Goal: Complete application form

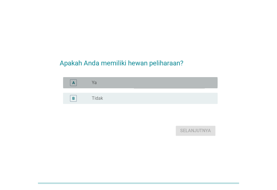
click at [122, 84] on div "radio_button_unchecked Ya" at bounding box center [150, 83] width 117 height 6
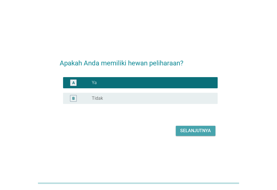
click at [185, 129] on div "Selanjutnya" at bounding box center [195, 130] width 31 height 7
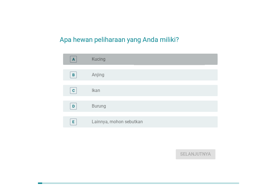
click at [142, 54] on div "A radio_button_unchecked Kucing" at bounding box center [140, 59] width 154 height 11
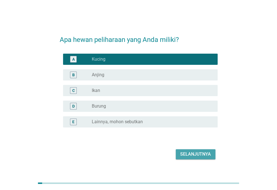
click at [181, 155] on div "Selanjutnya" at bounding box center [195, 154] width 31 height 7
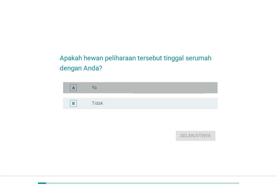
click at [110, 88] on div "radio_button_unchecked Ya" at bounding box center [150, 88] width 117 height 6
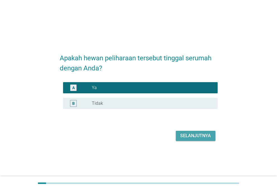
click at [198, 135] on div "Selanjutnya" at bounding box center [195, 135] width 31 height 7
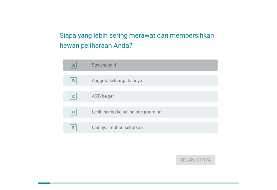
click at [140, 64] on div "radio_button_unchecked Saya sendiri" at bounding box center [150, 65] width 117 height 6
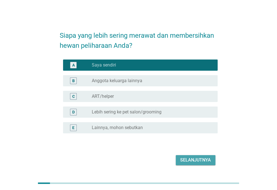
click at [181, 161] on div "Selanjutnya" at bounding box center [195, 159] width 31 height 7
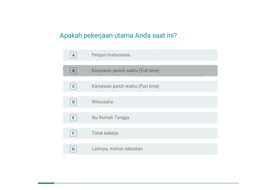
click at [129, 72] on label "Karyawan penuh waktu (Full time)" at bounding box center [125, 71] width 67 height 6
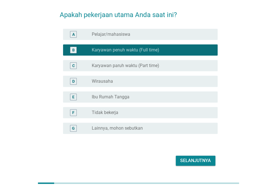
scroll to position [23, 0]
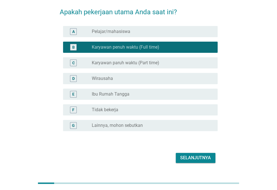
drag, startPoint x: 193, startPoint y: 165, endPoint x: 192, endPoint y: 159, distance: 6.0
click at [192, 159] on div "Apakah pekerjaan utama Anda saat ini? A radio_button_unchecked Pelajar/mahasisw…" at bounding box center [138, 83] width 167 height 172
click at [192, 159] on div "Selanjutnya" at bounding box center [195, 157] width 31 height 7
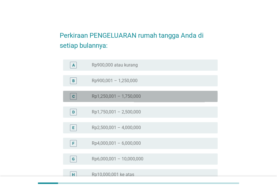
click at [156, 96] on div "radio_button_unchecked Rp1,250,001 – 1,750,000" at bounding box center [150, 96] width 117 height 6
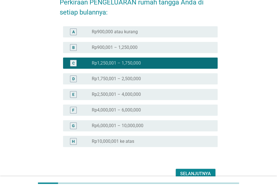
scroll to position [34, 0]
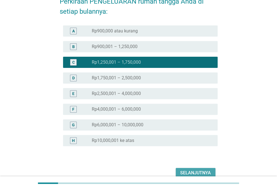
click at [192, 171] on div "Selanjutnya" at bounding box center [195, 172] width 31 height 7
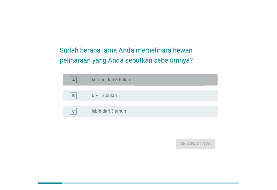
click at [135, 78] on div "radio_button_unchecked kurang dari 6 bulan" at bounding box center [150, 80] width 117 height 6
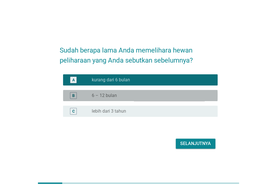
click at [132, 94] on div "radio_button_unchecked 6 – 12 bulan" at bounding box center [150, 96] width 117 height 6
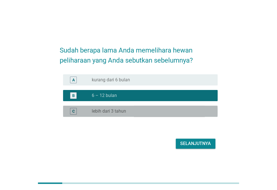
click at [138, 114] on div "radio_button_unchecked lebih dari 3 tahun" at bounding box center [152, 111] width 121 height 7
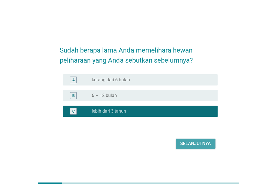
click at [185, 144] on div "Selanjutnya" at bounding box center [195, 143] width 31 height 7
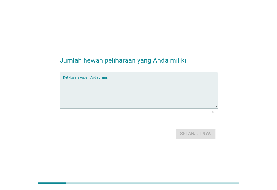
click at [141, 100] on textarea "Ketikkan jawaban Anda disini." at bounding box center [140, 93] width 154 height 29
type textarea "2"
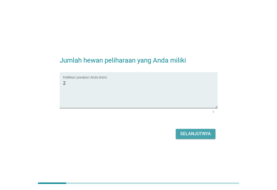
click at [177, 130] on button "Selanjutnya" at bounding box center [196, 134] width 40 height 10
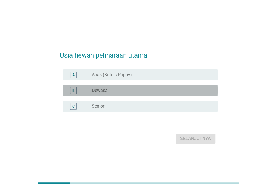
click at [124, 90] on div "radio_button_unchecked Dewasa" at bounding box center [150, 91] width 117 height 6
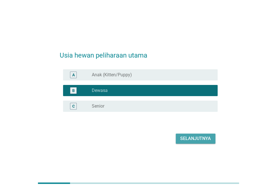
click at [183, 141] on div "Selanjutnya" at bounding box center [195, 138] width 31 height 7
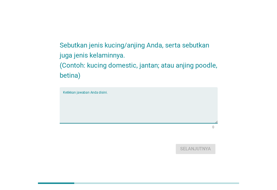
click at [110, 105] on textarea "Ketikkan jawaban Anda disini." at bounding box center [140, 108] width 154 height 29
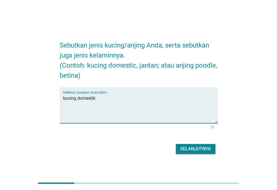
type textarea "kucing domestik"
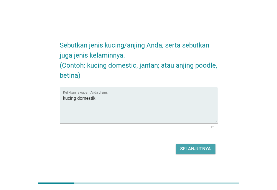
click at [189, 146] on div "Selanjutnya" at bounding box center [195, 148] width 31 height 7
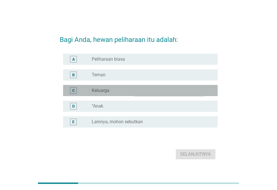
click at [119, 90] on div "radio_button_unchecked Keluarga" at bounding box center [150, 91] width 117 height 6
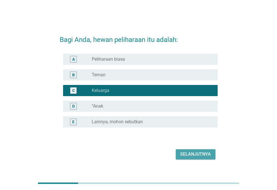
click at [197, 157] on div "Selanjutnya" at bounding box center [195, 154] width 31 height 7
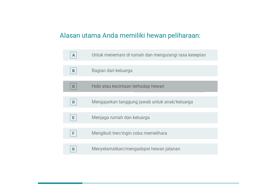
click at [163, 91] on div "C radio_button_unchecked Hobi atau kecintaan terhadap hewan" at bounding box center [140, 86] width 154 height 11
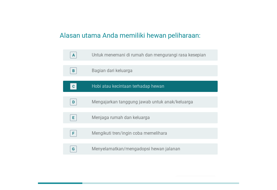
click at [151, 62] on div "A radio_button_unchecked Untuk menemani di rumah dan mengurangi rasa kesepian" at bounding box center [139, 55] width 158 height 16
click at [150, 60] on div "A radio_button_unchecked Untuk menemani di rumah dan mengurangi rasa kesepian" at bounding box center [140, 54] width 154 height 11
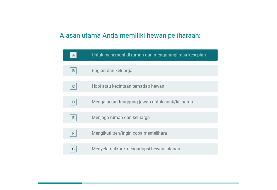
click at [156, 111] on div "E radio_button_unchecked Menjaga rumah dan keluarga" at bounding box center [139, 118] width 158 height 16
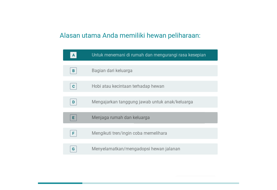
click at [151, 121] on div "E radio_button_unchecked Menjaga rumah dan keluarga" at bounding box center [140, 117] width 154 height 11
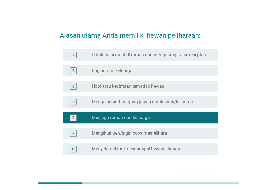
scroll to position [36, 0]
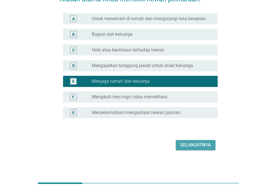
click at [198, 146] on div "Selanjutnya" at bounding box center [195, 144] width 31 height 7
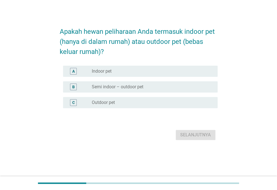
scroll to position [0, 0]
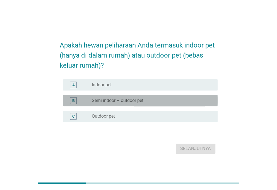
click at [154, 95] on div "B radio_button_unchecked Semi indoor – outdoor pet" at bounding box center [140, 100] width 154 height 11
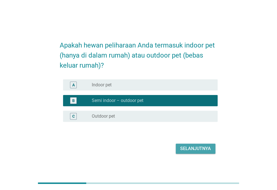
click at [190, 146] on div "Selanjutnya" at bounding box center [195, 148] width 31 height 7
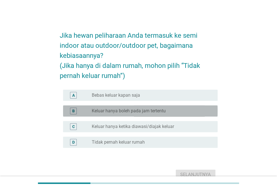
click at [176, 109] on div "radio_button_unchecked Keluar hanya boleh pada jam tertentu" at bounding box center [150, 111] width 117 height 6
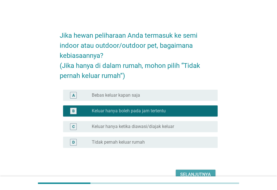
click at [186, 169] on button "Selanjutnya" at bounding box center [196, 174] width 40 height 10
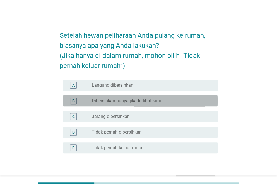
click at [138, 98] on label "Dibersihkan hanya jika terlihat kotor" at bounding box center [127, 101] width 71 height 6
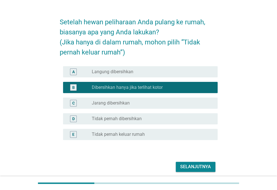
scroll to position [14, 0]
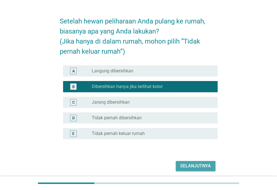
click at [193, 168] on div "Selanjutnya" at bounding box center [195, 165] width 31 height 7
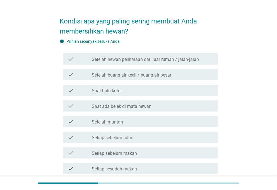
scroll to position [0, 0]
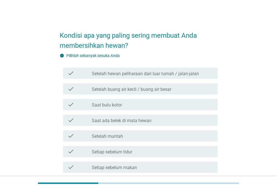
click at [139, 92] on label "Setelah buang air kecil / buang air besar" at bounding box center [131, 89] width 79 height 6
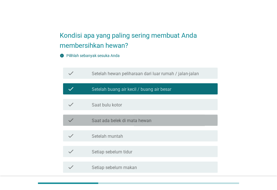
click at [138, 125] on div "check check_box_outline_blank Saat ada belek di mata hewan" at bounding box center [140, 119] width 154 height 11
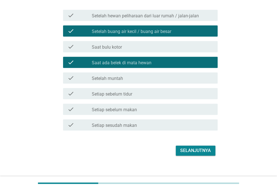
scroll to position [63, 0]
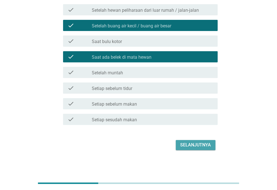
click at [191, 142] on div "Selanjutnya" at bounding box center [195, 144] width 31 height 7
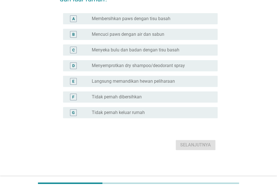
scroll to position [0, 0]
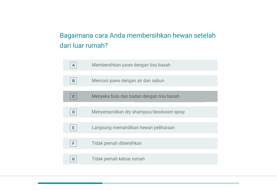
click at [153, 93] on div "radio_button_unchecked Menyeka bulu dan badan dengan tisu basah" at bounding box center [152, 96] width 121 height 7
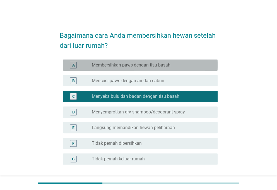
click at [146, 61] on div "A radio_button_unchecked Membersihkan paws dengan tisu basah" at bounding box center [140, 64] width 154 height 11
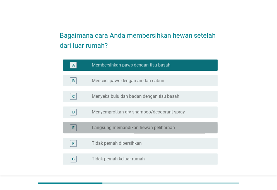
click at [147, 122] on div "E radio_button_unchecked Langsung memandikan hewan peliharaan" at bounding box center [140, 127] width 154 height 11
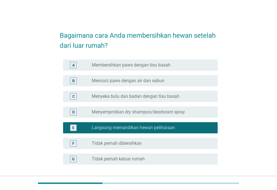
scroll to position [46, 0]
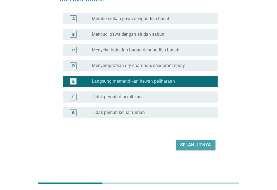
click at [192, 143] on div "Selanjutnya" at bounding box center [195, 144] width 31 height 7
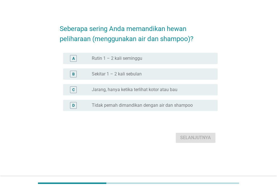
scroll to position [0, 0]
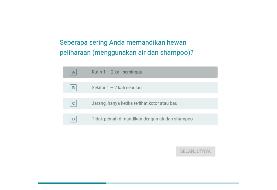
click at [135, 73] on label "Rutin 1 – 2 kali seminggu" at bounding box center [117, 72] width 50 height 6
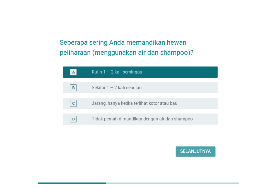
click at [193, 148] on div "Selanjutnya" at bounding box center [195, 151] width 31 height 7
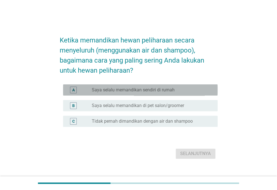
click at [143, 93] on div "A radio_button_unchecked Saya selalu memandikan sendiri di rumah" at bounding box center [140, 89] width 154 height 11
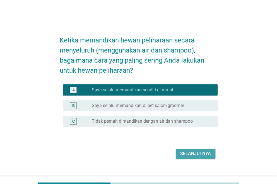
click at [187, 152] on div "Selanjutnya" at bounding box center [195, 153] width 31 height 7
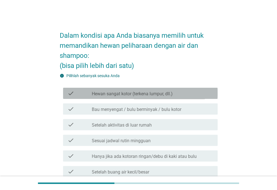
click at [149, 97] on div "check check_box_outline_blank Hewan sangat kotor (terkena lumpur, dll.)" at bounding box center [140, 93] width 154 height 11
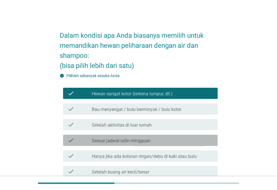
click at [154, 141] on div "check_box_outline_blank Sesuai jadwal rutin mingguan" at bounding box center [152, 140] width 121 height 7
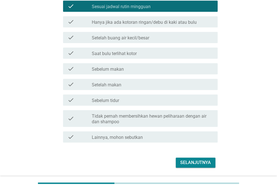
scroll to position [137, 0]
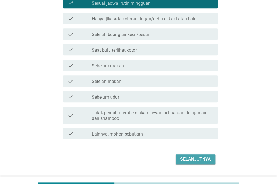
click at [191, 160] on div "Selanjutnya" at bounding box center [195, 159] width 31 height 7
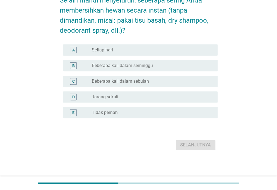
scroll to position [0, 0]
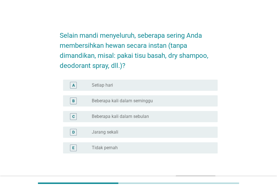
click at [134, 91] on div "A radio_button_unchecked Setiap hari" at bounding box center [139, 85] width 158 height 16
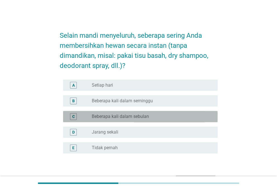
click at [132, 113] on label "Beberapa kali dalam sebulan" at bounding box center [120, 116] width 57 height 6
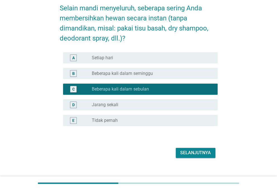
scroll to position [31, 0]
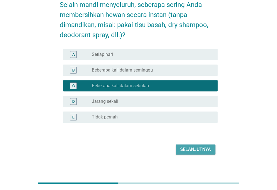
click at [183, 149] on div "Selanjutnya" at bounding box center [195, 149] width 31 height 7
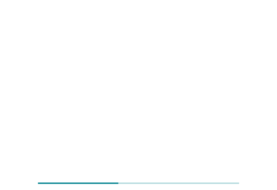
scroll to position [0, 0]
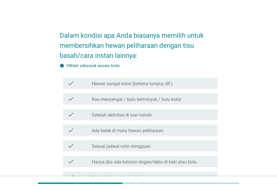
click at [157, 123] on div "check check_box_outline_blank Ada belek di mata hewan peliharaan" at bounding box center [139, 130] width 158 height 16
click at [155, 104] on div "check check_box_outline_blank Bau menyengat / bulu berminyak / bulu kotor" at bounding box center [139, 99] width 158 height 16
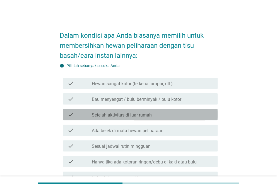
click at [153, 109] on div "check check_box_outline_blank Setelah aktivitas di luar rumah" at bounding box center [140, 114] width 154 height 11
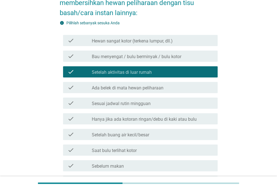
scroll to position [44, 0]
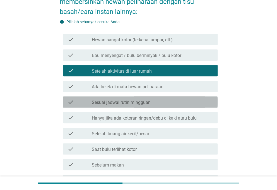
click at [149, 101] on label "Sesuai jadwal rutin mingguan" at bounding box center [121, 103] width 59 height 6
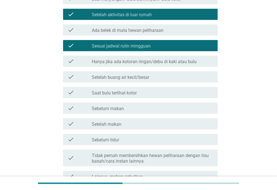
scroll to position [101, 0]
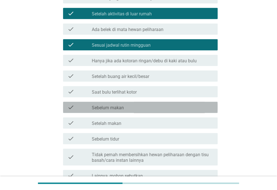
click at [146, 102] on div "check check_box_outline_blank Sebelum makan" at bounding box center [140, 106] width 154 height 11
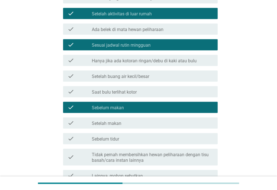
scroll to position [157, 0]
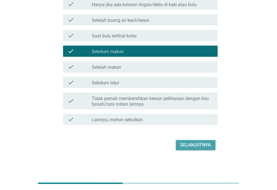
click at [184, 145] on div "Selanjutnya" at bounding box center [195, 144] width 31 height 7
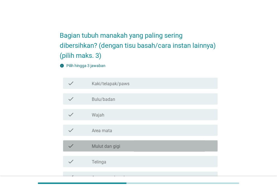
click at [184, 145] on div "check_box_outline_blank Mulut dan gigi" at bounding box center [152, 145] width 121 height 7
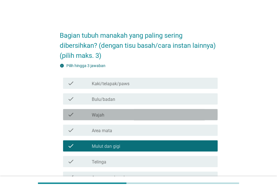
click at [168, 110] on div "check check_box_outline_blank Wajah" at bounding box center [140, 114] width 154 height 11
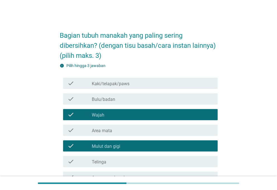
scroll to position [81, 0]
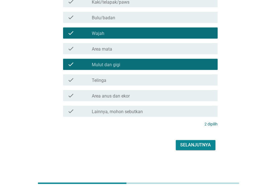
click at [195, 139] on div "Selanjutnya" at bounding box center [139, 144] width 158 height 13
click at [194, 144] on div "Selanjutnya" at bounding box center [195, 144] width 31 height 7
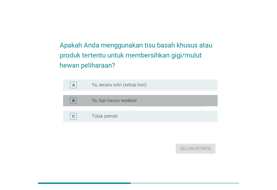
click at [143, 95] on div "B radio_button_unchecked Ya, tapi hanya sesekali" at bounding box center [140, 100] width 154 height 11
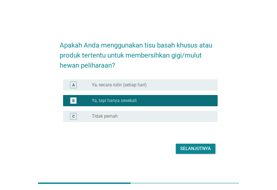
click at [189, 153] on button "Selanjutnya" at bounding box center [196, 148] width 40 height 10
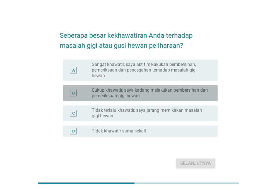
click at [130, 97] on label "Cukup khawatir, saya kadang melakukan pembersihan dan pemeriksaan gigi hewan" at bounding box center [150, 92] width 117 height 11
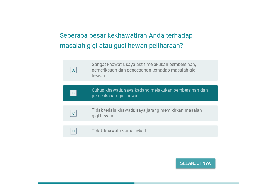
click at [181, 159] on button "Selanjutnya" at bounding box center [196, 163] width 40 height 10
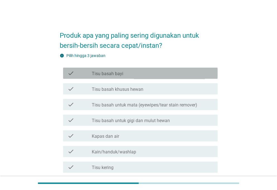
click at [131, 78] on div "check check_box_outline_blank Tisu basah bayi" at bounding box center [140, 72] width 154 height 11
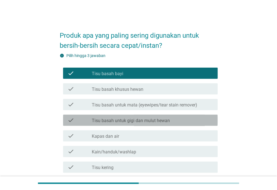
click at [130, 123] on label "Tisu basah untuk gigi dan mulut hewan" at bounding box center [131, 121] width 78 height 6
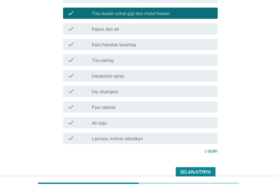
scroll to position [107, 0]
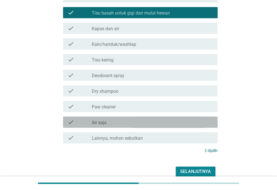
click at [130, 123] on div "check_box_outline_blank Air saja" at bounding box center [152, 121] width 121 height 7
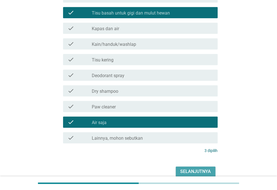
click at [189, 168] on div "Selanjutnya" at bounding box center [195, 171] width 31 height 7
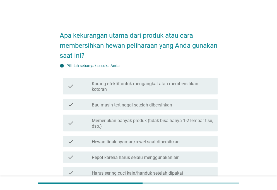
click at [125, 96] on div "check check_box_outline_blank Bau masih tertinggal setelah dibersihkan" at bounding box center [139, 104] width 158 height 16
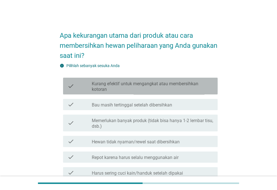
click at [118, 85] on label "Kurang efektif untuk mengangkat atau membersihkan kotoran" at bounding box center [152, 86] width 121 height 11
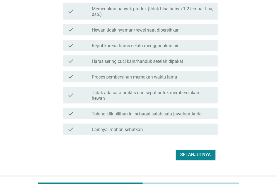
scroll to position [112, 0]
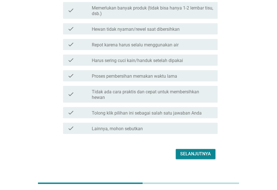
click at [118, 85] on div "check check_box_outline_blank Tidak ada cara praktis dan cepat untuk membersihk…" at bounding box center [139, 93] width 158 height 21
click at [118, 50] on div "check check_box_outline_blank Repot karena harus selalu menggunakan air" at bounding box center [139, 45] width 158 height 16
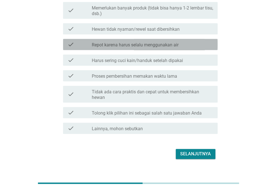
click at [118, 46] on label "Repot karena harus selalu menggunakan air" at bounding box center [135, 45] width 87 height 6
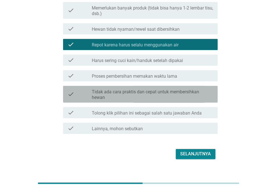
click at [117, 96] on label "Tidak ada cara praktis dan cepat untuk membersihkan hewan" at bounding box center [152, 94] width 121 height 11
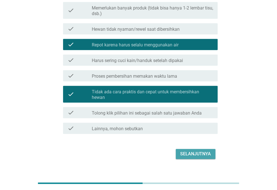
click at [180, 154] on div "Selanjutnya" at bounding box center [195, 153] width 31 height 7
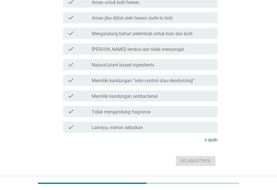
scroll to position [0, 0]
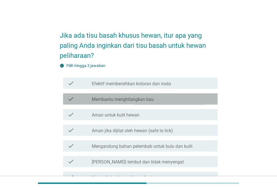
click at [147, 98] on label "Membantu menghilangkan bau" at bounding box center [123, 99] width 62 height 6
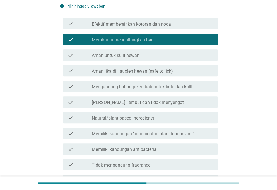
scroll to position [62, 0]
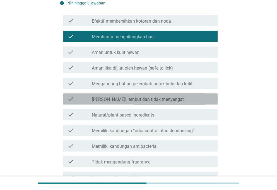
click at [147, 98] on label "[PERSON_NAME]i lembut dan tidak menyengat" at bounding box center [138, 99] width 92 height 6
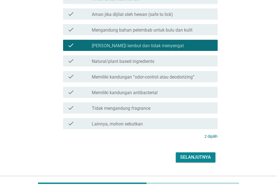
scroll to position [119, 0]
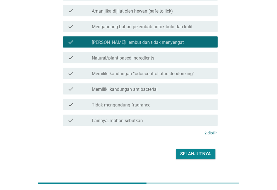
click at [147, 98] on div "check check_box_outline_blank Tidak mengandung fragrance" at bounding box center [139, 104] width 158 height 16
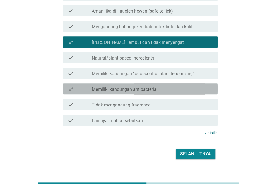
click at [146, 91] on label "Memiliki kandungan antibacterial" at bounding box center [125, 89] width 66 height 6
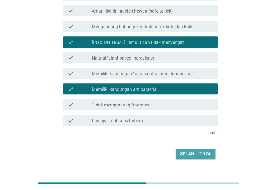
click at [193, 153] on div "Selanjutnya" at bounding box center [195, 153] width 31 height 7
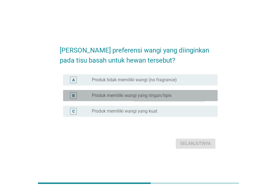
click at [145, 98] on label "Produk memiliki wangi yang ringan/tipis" at bounding box center [132, 96] width 80 height 6
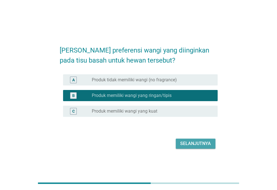
click at [189, 139] on button "Selanjutnya" at bounding box center [196, 143] width 40 height 10
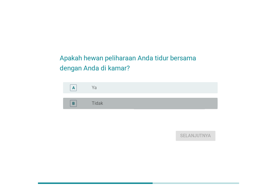
click at [136, 98] on div "B radio_button_unchecked Tidak" at bounding box center [140, 103] width 154 height 11
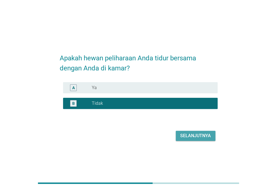
click at [188, 137] on div "Selanjutnya" at bounding box center [195, 135] width 31 height 7
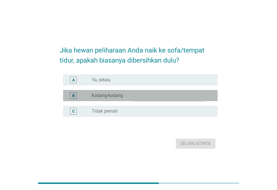
click at [143, 97] on div "radio_button_unchecked Kadang-kadang" at bounding box center [150, 96] width 117 height 6
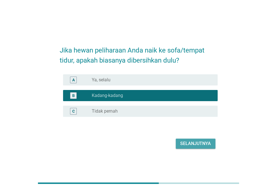
click at [193, 142] on div "Selanjutnya" at bounding box center [195, 143] width 31 height 7
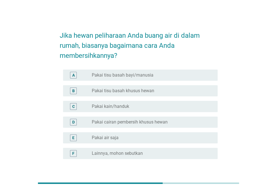
click at [134, 98] on div "C radio_button_unchecked Pakai kain/handuk" at bounding box center [139, 106] width 158 height 16
click at [129, 84] on div "B radio_button_unchecked Pakai tisu basah khusus hewan" at bounding box center [139, 91] width 158 height 16
click at [125, 74] on label "Pakai tisu basah bayi/manusia" at bounding box center [123, 75] width 62 height 6
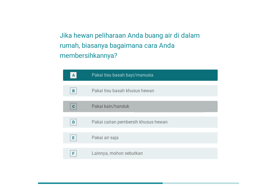
click at [126, 110] on div "C radio_button_unchecked Pakai kain/handuk" at bounding box center [140, 106] width 154 height 11
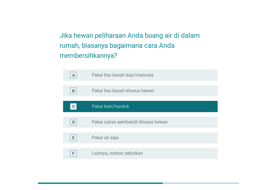
scroll to position [41, 0]
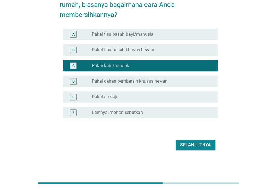
click at [182, 142] on div "Selanjutnya" at bounding box center [195, 144] width 31 height 7
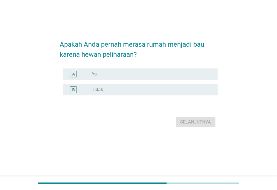
scroll to position [0, 0]
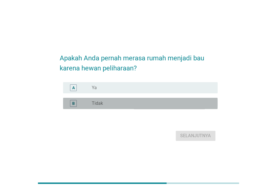
click at [119, 101] on div "radio_button_unchecked Tidak" at bounding box center [150, 103] width 117 height 6
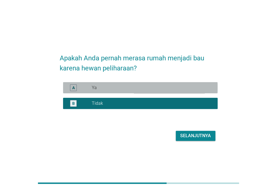
click at [121, 92] on div "A radio_button_unchecked Ya" at bounding box center [140, 87] width 154 height 11
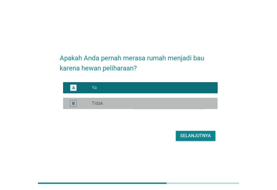
click at [140, 104] on div "radio_button_unchecked Tidak" at bounding box center [150, 103] width 117 height 6
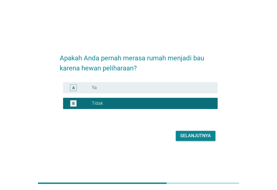
click at [180, 130] on div "Selanjutnya" at bounding box center [139, 135] width 158 height 13
click at [182, 134] on div "Selanjutnya" at bounding box center [195, 135] width 31 height 7
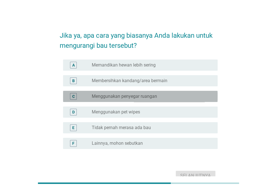
click at [159, 91] on div "C radio_button_unchecked Menggunakan penyegar ruangan" at bounding box center [140, 96] width 154 height 11
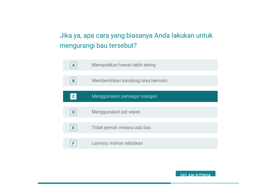
click at [149, 74] on div "B radio_button_unchecked Membersihkan kandang/area bermain" at bounding box center [139, 81] width 158 height 16
click at [127, 120] on div "E radio_button_unchecked Tidak pernah merasa ada bau" at bounding box center [139, 128] width 158 height 16
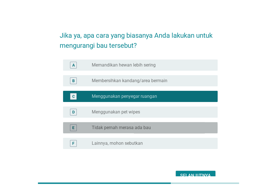
click at [125, 129] on label "Tidak pernah merasa ada bau" at bounding box center [121, 128] width 59 height 6
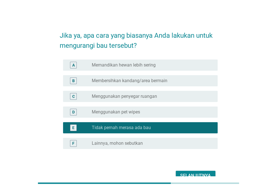
scroll to position [31, 0]
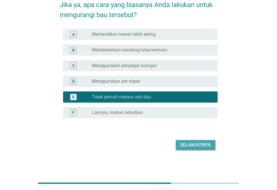
click at [184, 144] on div "Selanjutnya" at bounding box center [195, 144] width 31 height 7
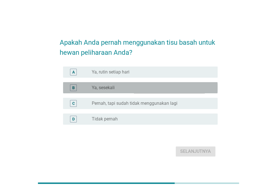
click at [147, 82] on div "B radio_button_unchecked Ya, sesekali" at bounding box center [140, 87] width 154 height 11
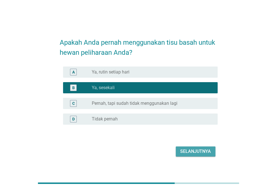
click at [194, 153] on div "Selanjutnya" at bounding box center [195, 151] width 31 height 7
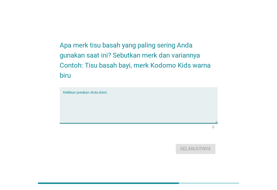
click at [143, 105] on textarea "Ketikkan jawaban Anda disini." at bounding box center [140, 108] width 154 height 29
type textarea "mittue"
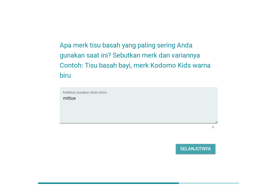
click at [199, 150] on div "Selanjutnya" at bounding box center [195, 148] width 31 height 7
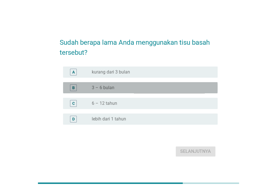
click at [135, 90] on div "radio_button_unchecked 3 – 6 bulan" at bounding box center [152, 87] width 121 height 7
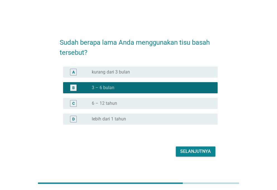
click at [178, 148] on button "Selanjutnya" at bounding box center [196, 151] width 40 height 10
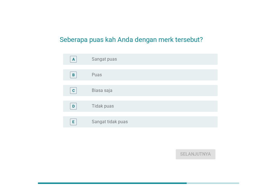
click at [134, 83] on div "C radio_button_unchecked Biasa saja" at bounding box center [139, 91] width 158 height 16
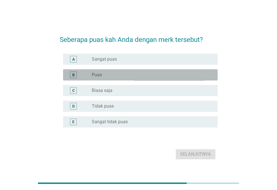
click at [129, 74] on div "radio_button_unchecked Puas" at bounding box center [150, 75] width 117 height 6
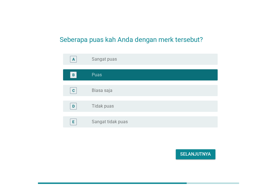
drag, startPoint x: 179, startPoint y: 143, endPoint x: 185, endPoint y: 154, distance: 12.2
click at [185, 154] on form "Seberapa puas kah Anda dengan merk tersebut? A radio_button_unchecked Sangat pu…" at bounding box center [139, 95] width 158 height 132
click at [185, 154] on div "Selanjutnya" at bounding box center [195, 154] width 31 height 7
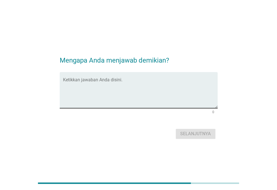
click at [143, 97] on textarea "Ketikkan jawaban Anda disini." at bounding box center [140, 93] width 154 height 29
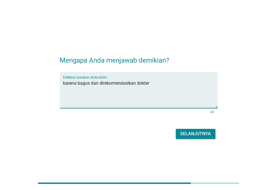
type textarea "karena bagus dan direkomendasikan dokter"
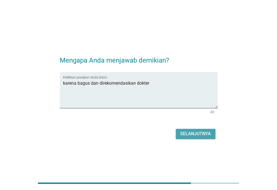
click at [193, 132] on div "Selanjutnya" at bounding box center [195, 133] width 31 height 7
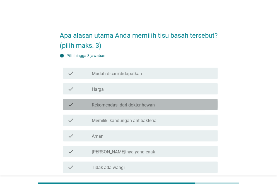
click at [134, 110] on div "check check_box_outline_blank Rekomendasi dari dokter hewan" at bounding box center [140, 104] width 154 height 11
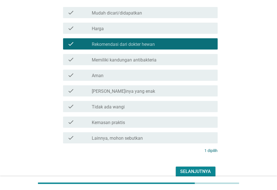
scroll to position [65, 0]
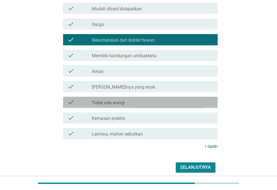
click at [134, 105] on div "check_box_outline_blank Tidak ada wangi" at bounding box center [152, 102] width 121 height 7
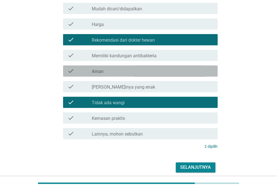
click at [124, 76] on div "check check_box_outline_blank Aman" at bounding box center [140, 70] width 154 height 11
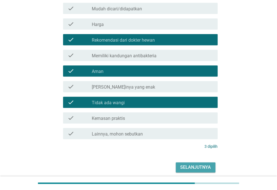
click at [188, 170] on div "Selanjutnya" at bounding box center [195, 167] width 31 height 7
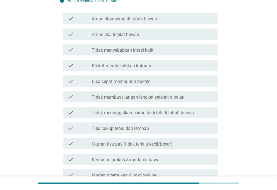
scroll to position [0, 0]
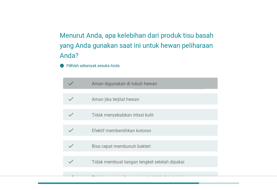
click at [135, 85] on label "Aman digunakan di tubuh hewan" at bounding box center [124, 84] width 65 height 6
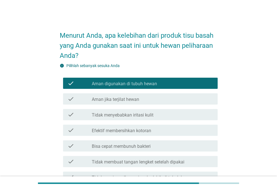
click at [158, 123] on div "check check_box_outline_blank Efektif membersihkan kotoran" at bounding box center [139, 130] width 158 height 16
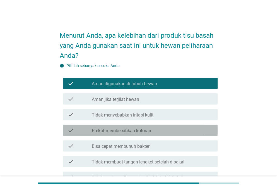
click at [151, 128] on label "Efektif membersihkan kotoran" at bounding box center [121, 131] width 59 height 6
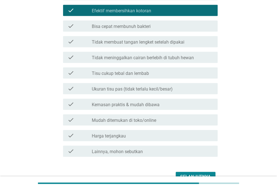
scroll to position [126, 0]
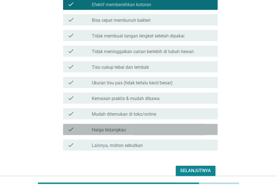
click at [151, 128] on div "check_box_outline_blank Harga terjangkau" at bounding box center [152, 129] width 121 height 7
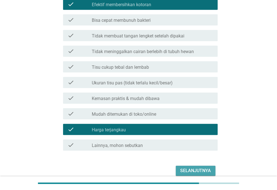
click at [187, 169] on div "Selanjutnya" at bounding box center [195, 170] width 31 height 7
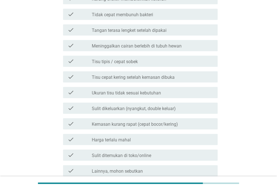
scroll to position [0, 0]
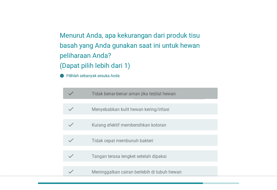
click at [137, 93] on label "Tidak benar-benar aman jika terjilat hewan" at bounding box center [134, 94] width 84 height 6
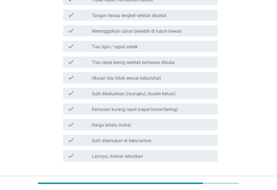
click at [194, 173] on form "Menurut Anda, apa kekurangan dari produk tisu basah yang Anda gunakan saat ini …" at bounding box center [139, 36] width 158 height 304
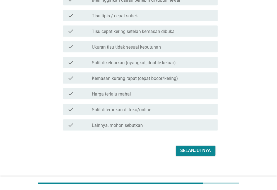
scroll to position [172, 0]
click at [186, 152] on div "Selanjutnya" at bounding box center [195, 150] width 31 height 7
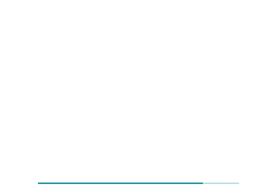
scroll to position [0, 0]
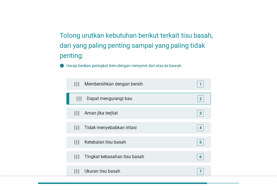
click at [140, 94] on div "Dapat mengurangi bau" at bounding box center [139, 98] width 110 height 11
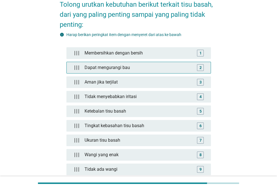
scroll to position [31, 0]
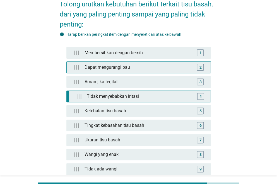
click at [140, 94] on div "Tidak menyebabkan iritasi" at bounding box center [139, 96] width 110 height 11
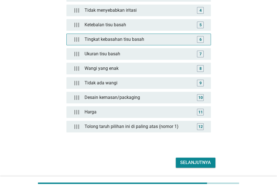
scroll to position [125, 0]
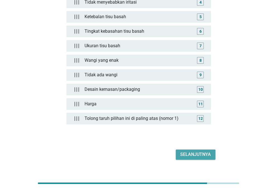
click at [199, 151] on div "Selanjutnya" at bounding box center [195, 154] width 31 height 7
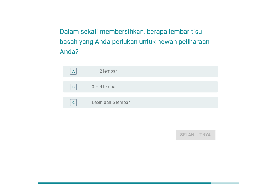
scroll to position [0, 0]
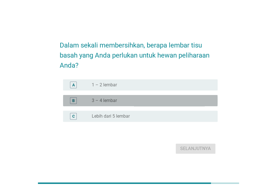
click at [168, 102] on div "radio_button_unchecked 3 – 4 lembar" at bounding box center [150, 101] width 117 height 6
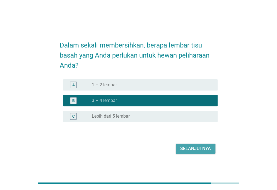
click at [198, 149] on div "Selanjutnya" at bounding box center [195, 148] width 31 height 7
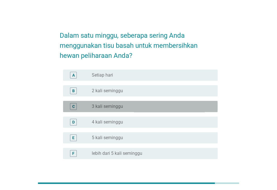
click at [147, 101] on div "C radio_button_unchecked 3 kali seminggu" at bounding box center [140, 106] width 154 height 11
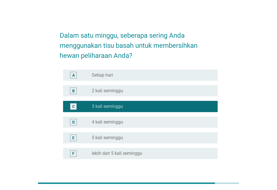
scroll to position [41, 0]
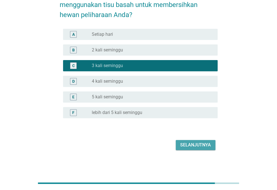
click at [187, 143] on div "Selanjutnya" at bounding box center [195, 144] width 31 height 7
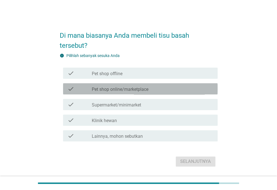
click at [131, 84] on div "check check_box_outline_blank Pet shop online/marketplace" at bounding box center [140, 88] width 154 height 11
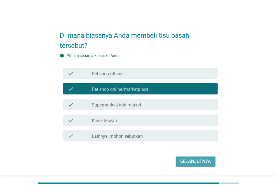
click at [197, 161] on div "Selanjutnya" at bounding box center [195, 161] width 31 height 7
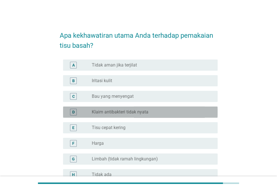
click at [159, 106] on div "D radio_button_unchecked Klaim antibakteri tidak nyata" at bounding box center [140, 111] width 154 height 11
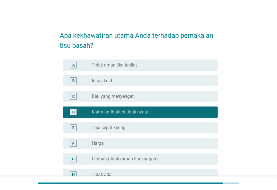
click at [131, 57] on div "A radio_button_unchecked Tidak aman jika terjilat" at bounding box center [139, 65] width 158 height 16
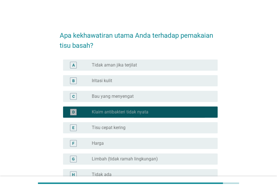
click at [164, 115] on div "D radio_button_checked Klaim antibakteri tidak nyata" at bounding box center [140, 111] width 154 height 11
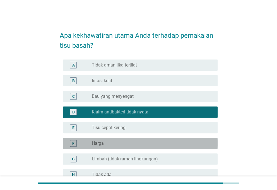
click at [161, 144] on div "radio_button_unchecked Harga" at bounding box center [150, 143] width 117 height 6
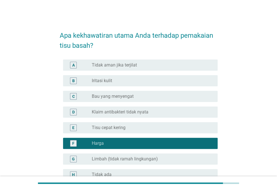
scroll to position [62, 0]
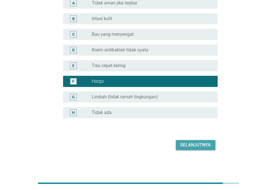
click at [195, 146] on div "Selanjutnya" at bounding box center [195, 144] width 31 height 7
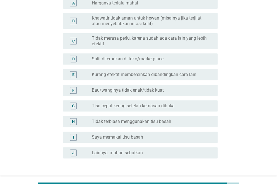
scroll to position [0, 0]
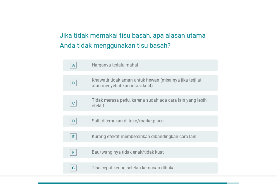
click at [140, 90] on div "B radio_button_unchecked Khawatir tidak aman untuk hewan (misalnya jika terjila…" at bounding box center [140, 83] width 154 height 16
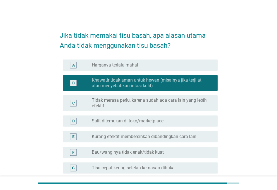
click at [144, 111] on div "C radio_button_unchecked Tidak merasa perlu, karena sudah ada cara lain yang le…" at bounding box center [139, 103] width 158 height 20
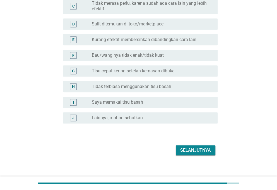
scroll to position [102, 0]
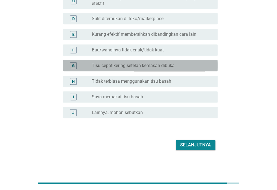
click at [124, 66] on label "Tisu cepat kering setelah kemasan dibuka" at bounding box center [133, 66] width 83 height 6
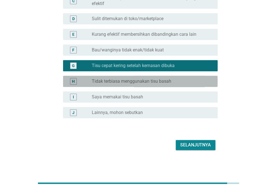
click at [126, 84] on label "Tidak terbiasa menggunakan tisu basah" at bounding box center [131, 81] width 79 height 6
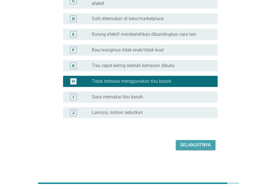
click at [182, 144] on div "Selanjutnya" at bounding box center [195, 144] width 31 height 7
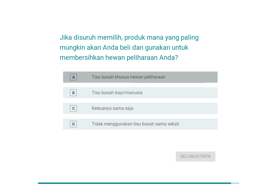
click at [142, 77] on label "Tisu basah khusus hewan peliharaan" at bounding box center [129, 77] width 74 height 6
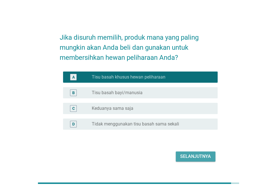
click at [193, 157] on div "Selanjutnya" at bounding box center [195, 156] width 31 height 7
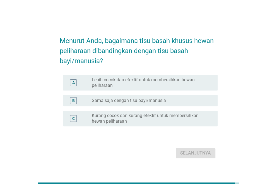
click at [152, 93] on div "B radio_button_unchecked Sama saja dengan tisu bayi/manusia" at bounding box center [139, 101] width 158 height 16
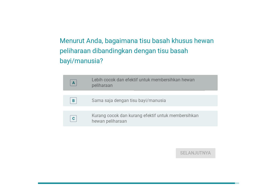
click at [149, 87] on label "Lebih cocok dan efektif untuk membersihkan hewan peliharaan" at bounding box center [150, 82] width 117 height 11
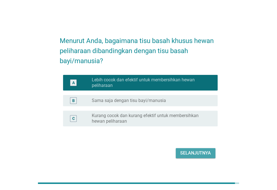
click at [185, 154] on div "Selanjutnya" at bounding box center [195, 152] width 31 height 7
